Goal: Information Seeking & Learning: Learn about a topic

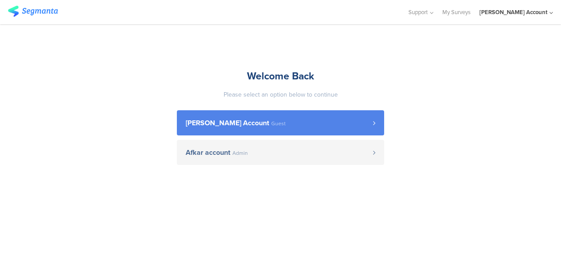
click at [242, 120] on span "[PERSON_NAME] Account" at bounding box center [227, 123] width 83 height 7
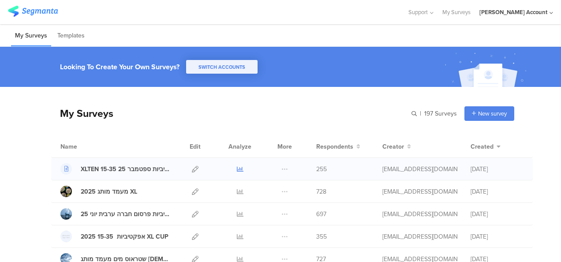
click at [237, 164] on link at bounding box center [240, 169] width 7 height 22
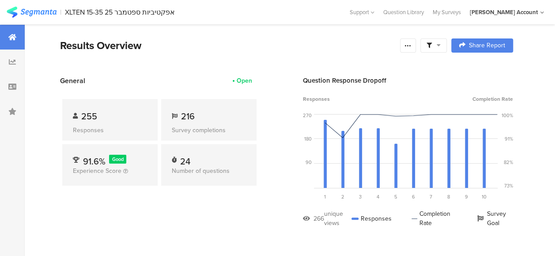
click at [440, 47] on icon at bounding box center [438, 45] width 4 height 6
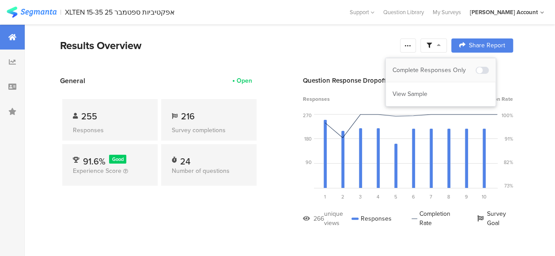
click at [448, 67] on div "Complete Responses Only" at bounding box center [433, 70] width 83 height 9
click at [316, 58] on section "Results Overview Confidence Level 95 % Preview survey Edit survey Export Result…" at bounding box center [286, 57] width 523 height 38
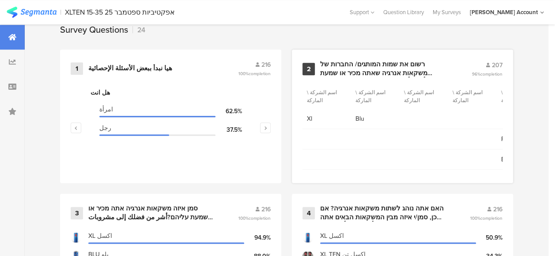
scroll to position [441, 0]
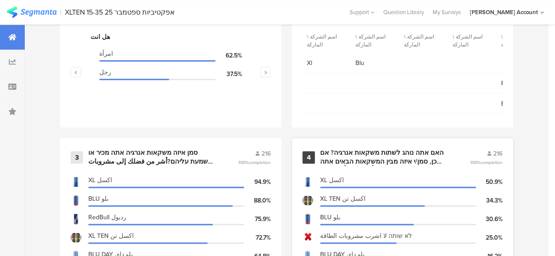
click at [351, 156] on div "האם אתה נוהג לשתות משקאות אנרגיה? אם כן, סמן/י איזה מבין המשקאות הבאים אתה נוהג…" at bounding box center [384, 156] width 128 height 17
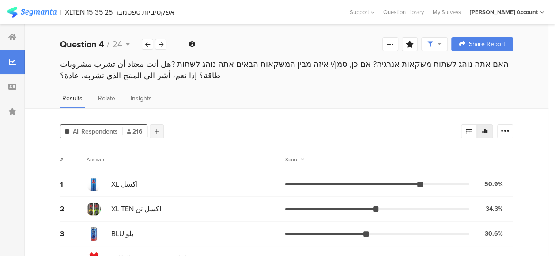
click at [159, 130] on div at bounding box center [157, 131] width 14 height 14
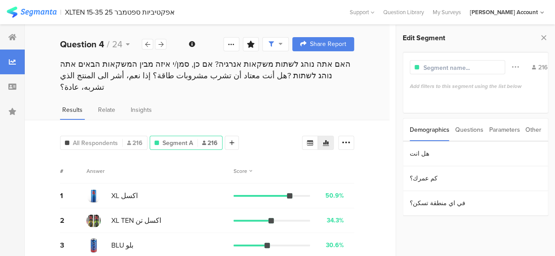
click at [507, 132] on div "Parameters" at bounding box center [504, 129] width 31 height 23
click at [500, 145] on section "c" at bounding box center [475, 153] width 145 height 25
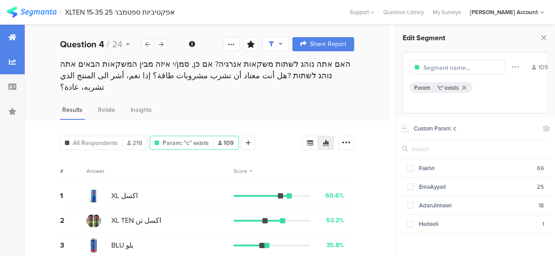
click at [14, 38] on icon at bounding box center [12, 37] width 8 height 7
